Goal: Find specific page/section: Find specific page/section

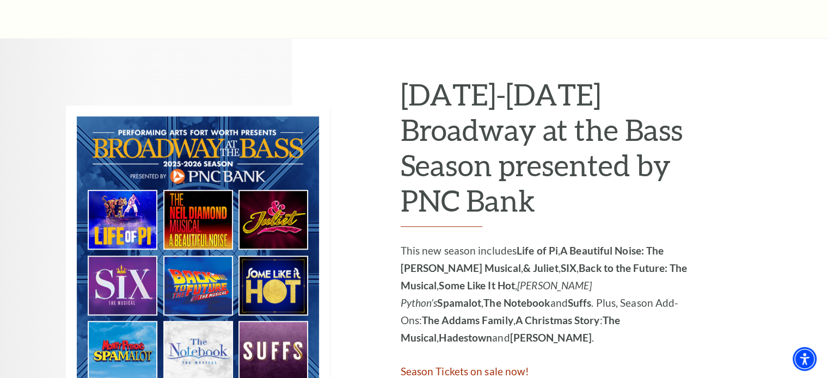
scroll to position [536, 0]
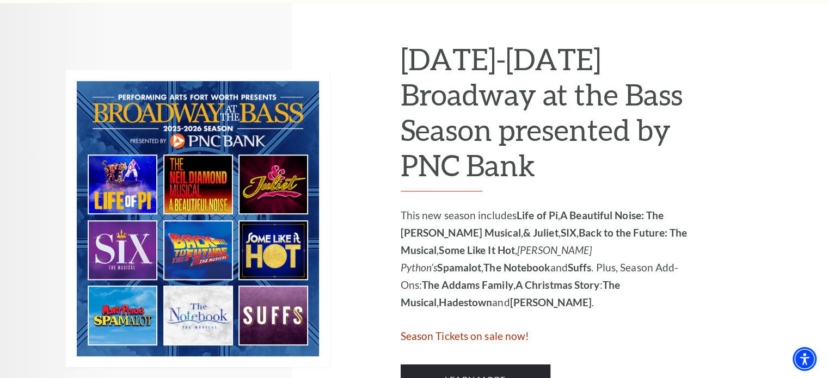
click at [826, 68] on div "2025-2026 Broadway at the Bass Season presented by PNC Bank This new season inc…" at bounding box center [414, 218] width 828 height 431
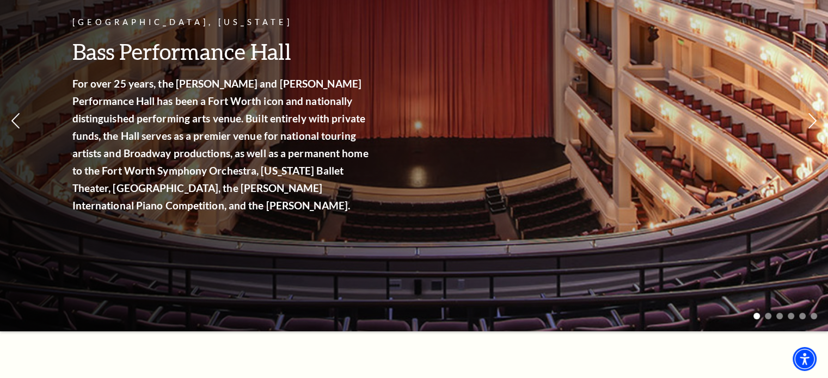
scroll to position [0, 0]
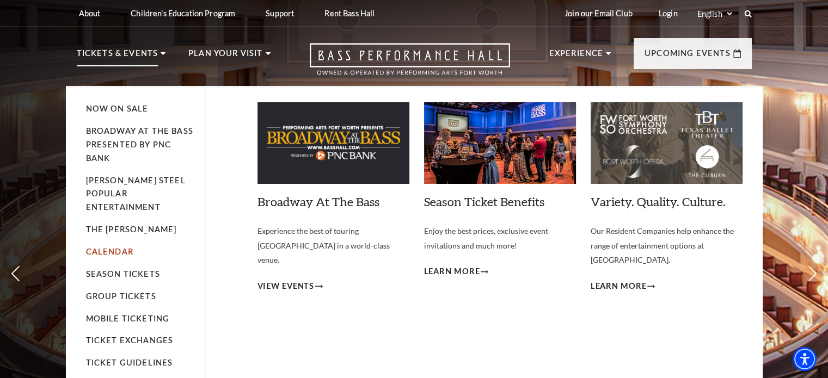
click at [105, 247] on link "Calendar" at bounding box center [109, 251] width 47 height 9
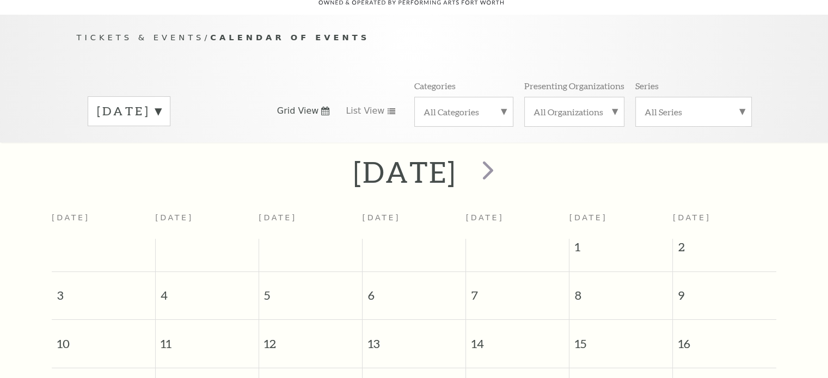
scroll to position [96, 0]
click at [504, 154] on span "next" at bounding box center [488, 169] width 31 height 31
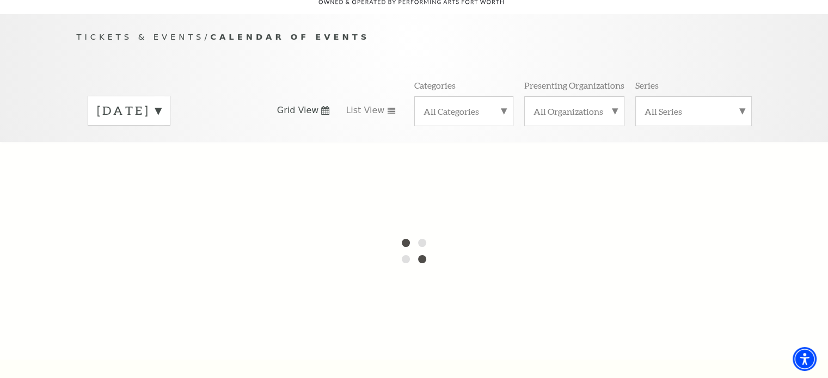
click at [161, 102] on label "[DATE]" at bounding box center [129, 110] width 64 height 17
click at [169, 142] on div at bounding box center [414, 251] width 828 height 218
